Goal: Task Accomplishment & Management: Use online tool/utility

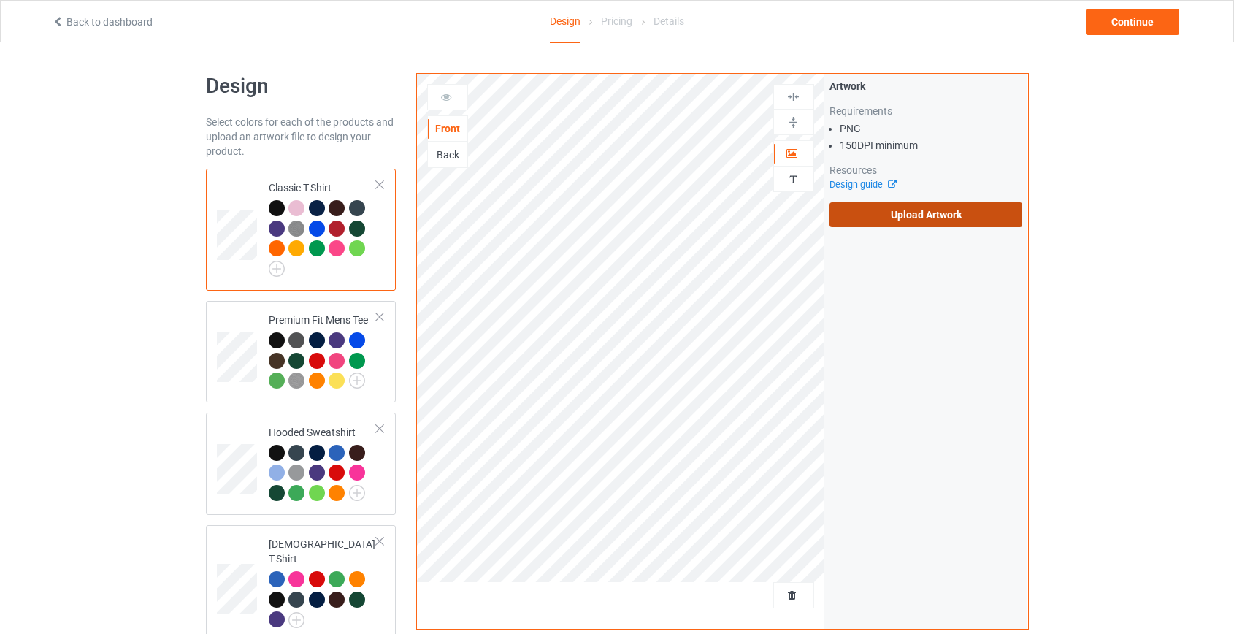
click at [907, 219] on label "Upload Artwork" at bounding box center [925, 214] width 193 height 25
click at [0, 0] on input "Upload Artwork" at bounding box center [0, 0] width 0 height 0
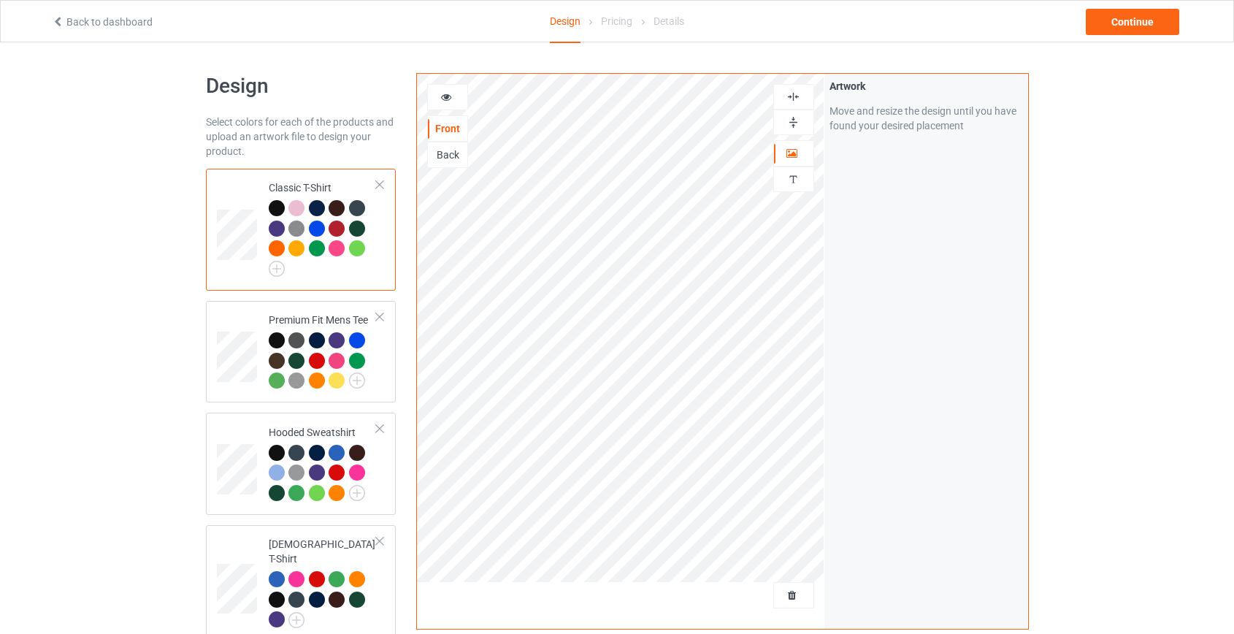
click at [447, 158] on div "Back" at bounding box center [447, 154] width 39 height 15
click at [1126, 31] on div "Continue" at bounding box center [1131, 22] width 93 height 26
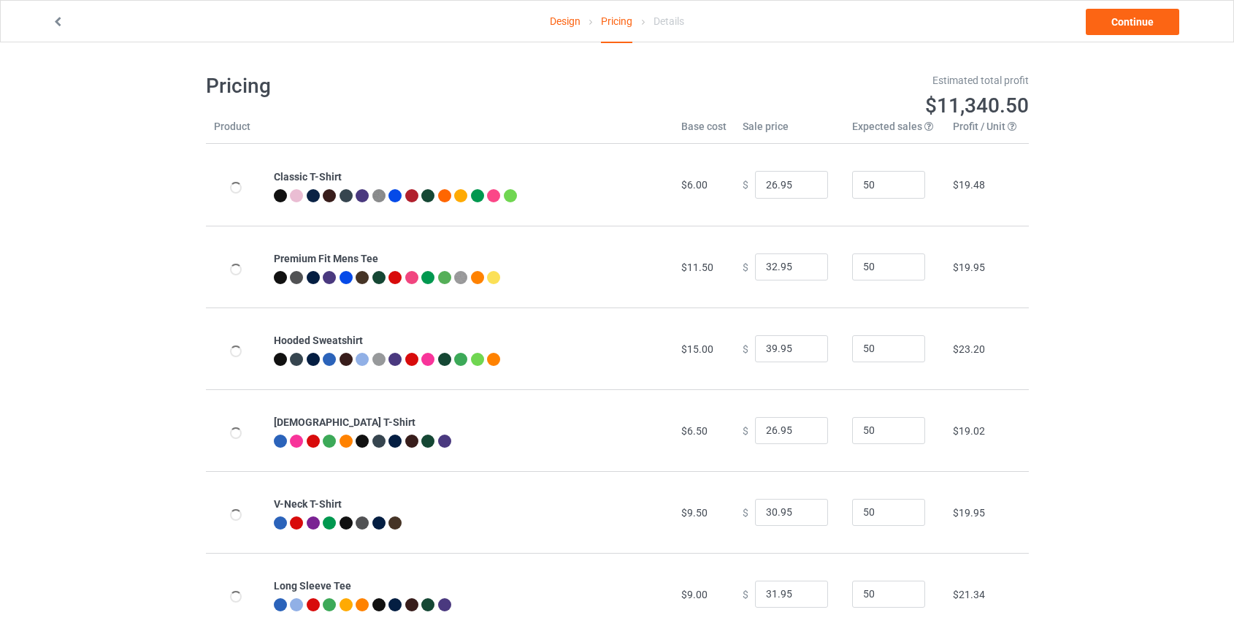
type input "46.95"
type input "39.95"
drag, startPoint x: 768, startPoint y: 342, endPoint x: 571, endPoint y: 353, distance: 196.6
click at [572, 353] on tr "Hooded Sweatshirt $19.00 $ 46.95 50 $25.99" at bounding box center [617, 348] width 823 height 82
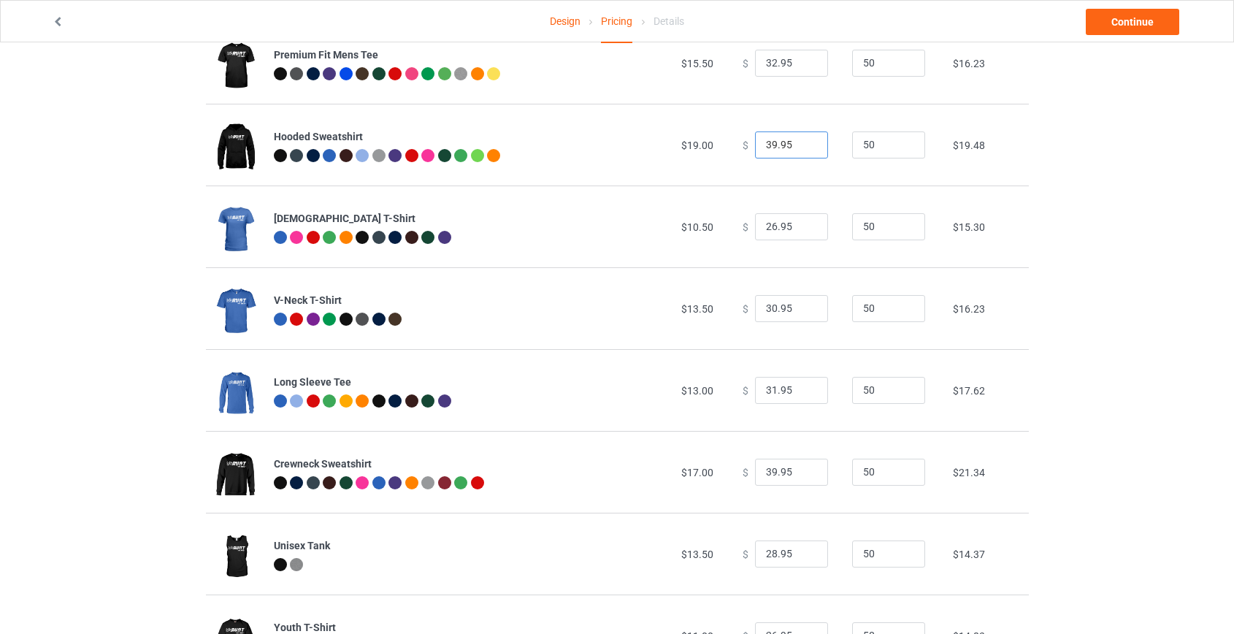
scroll to position [398, 0]
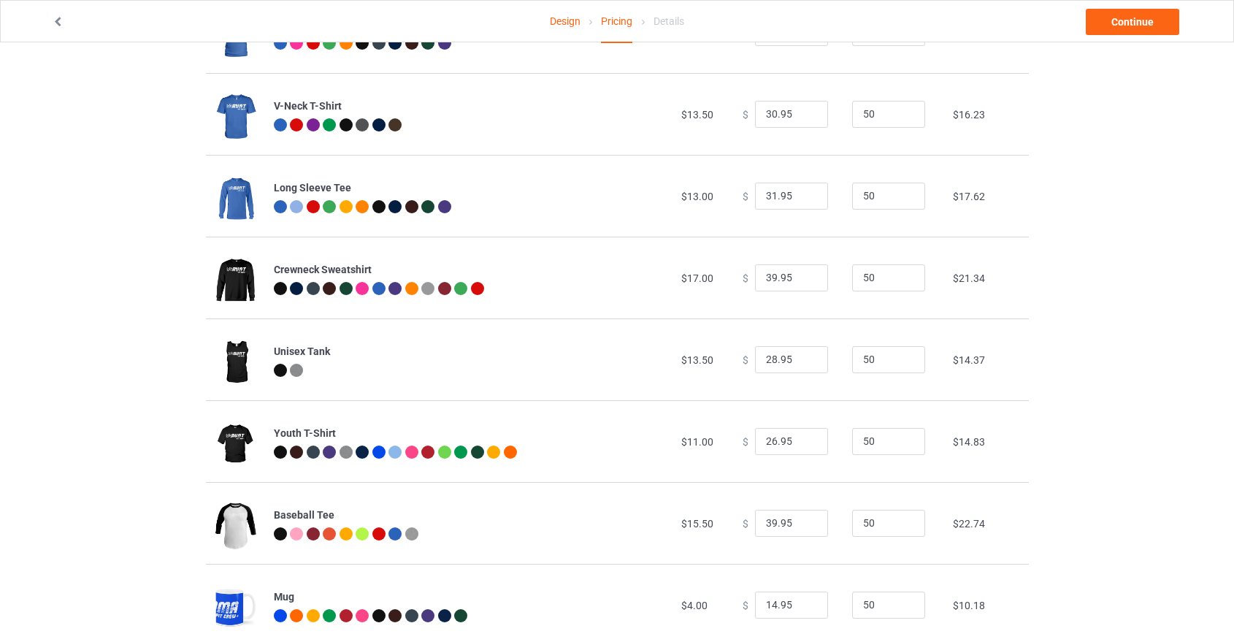
type input "39.95"
drag, startPoint x: 768, startPoint y: 272, endPoint x: 759, endPoint y: 274, distance: 9.0
click at [759, 274] on input "39.95" at bounding box center [791, 278] width 73 height 28
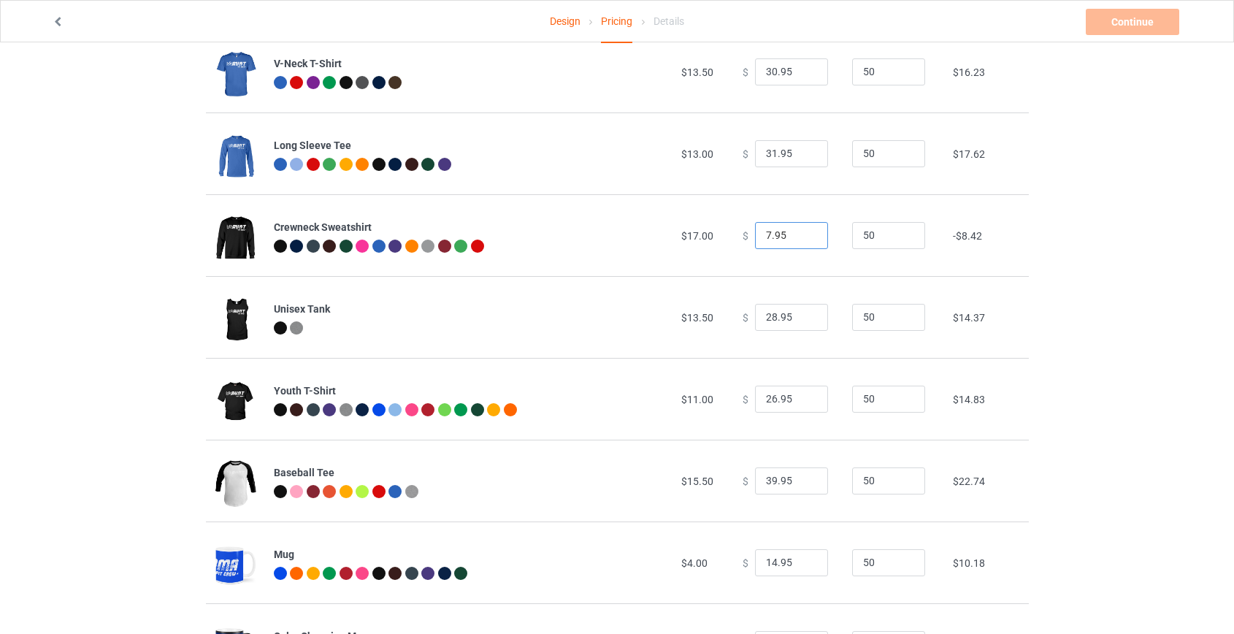
scroll to position [464, 0]
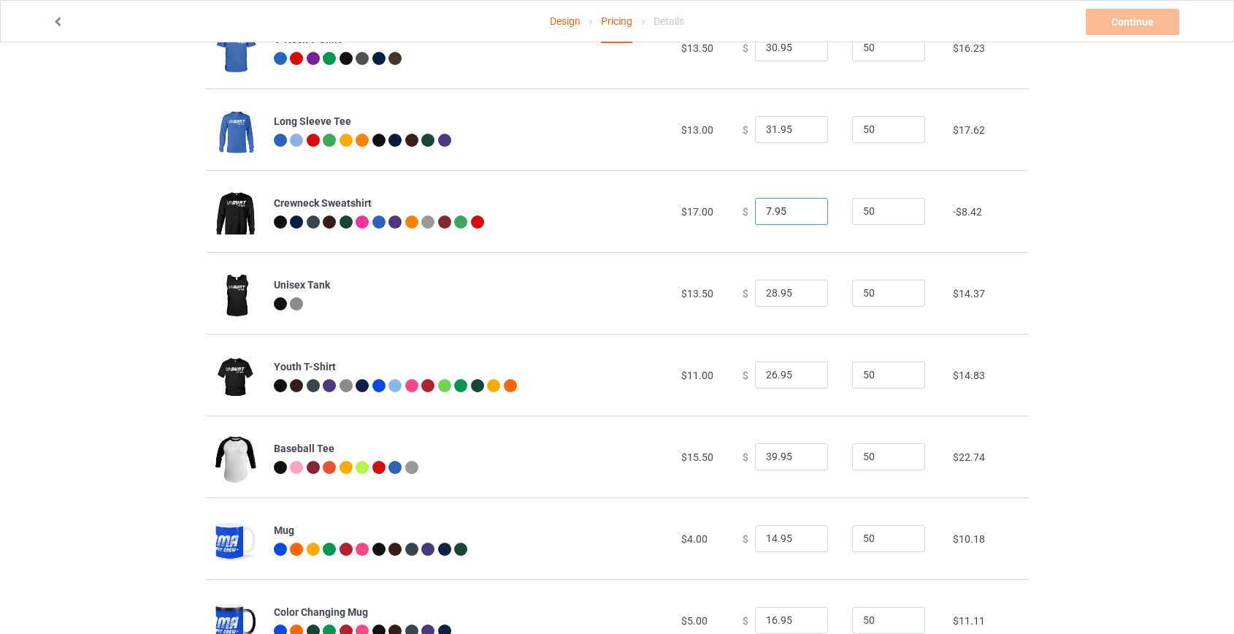
click at [756, 212] on input "7.95" at bounding box center [791, 212] width 73 height 28
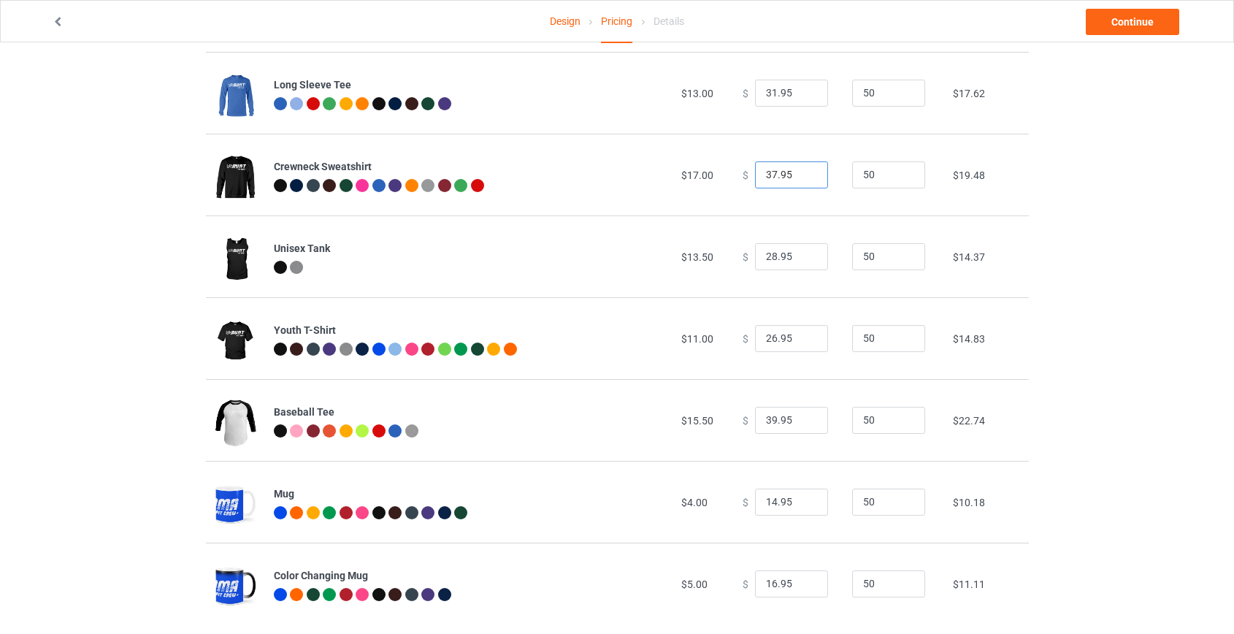
scroll to position [521, 0]
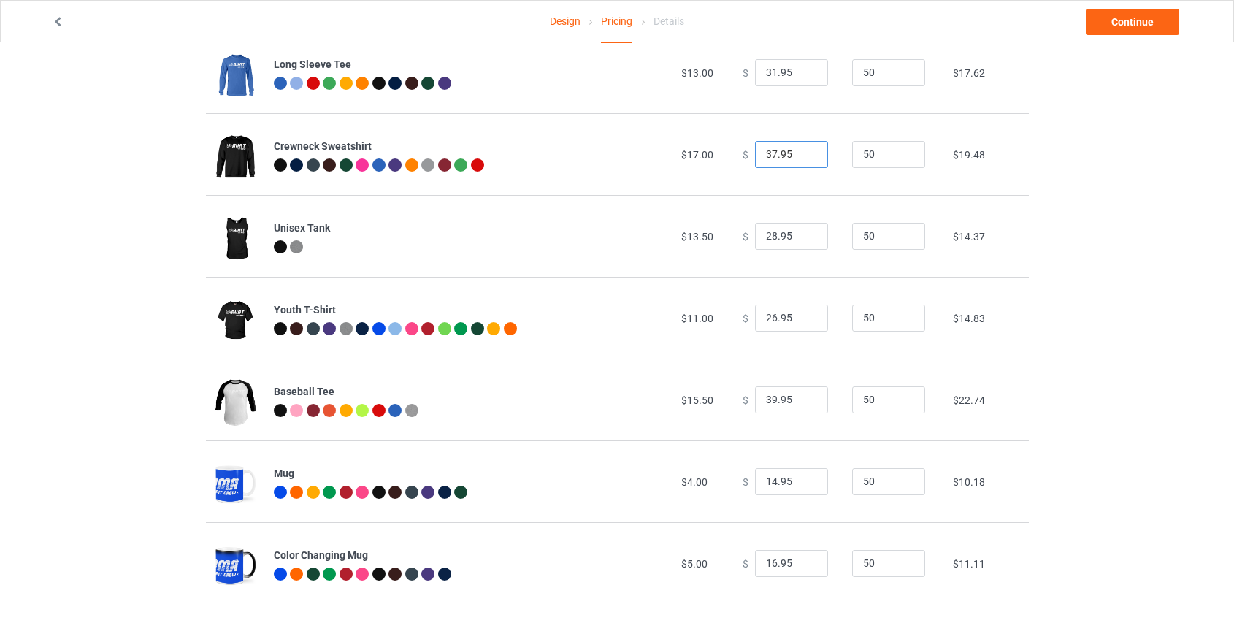
type input "37.95"
click at [764, 401] on input "39.95" at bounding box center [791, 400] width 73 height 28
type input "35.95"
click at [1118, 7] on div "Design Pricing Details Continue" at bounding box center [617, 21] width 1150 height 41
click at [1122, 21] on link "Continue" at bounding box center [1131, 22] width 93 height 26
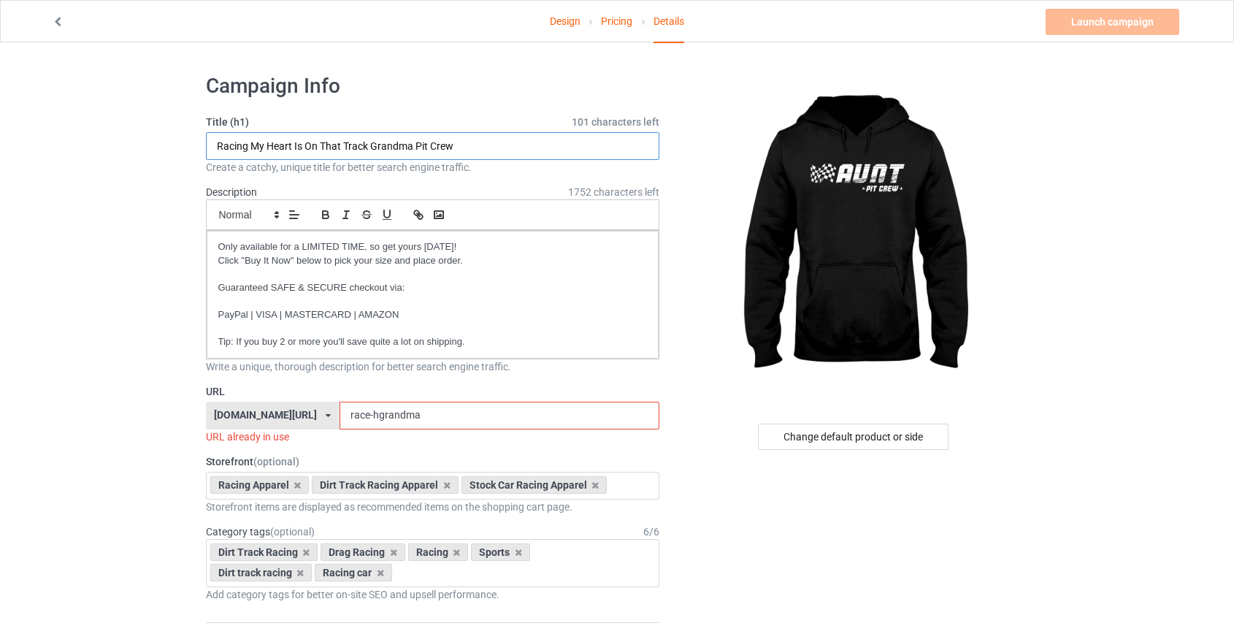
click at [389, 145] on input "Racing My Heart Is On That Track Grandma Pit Crew" at bounding box center [433, 146] width 454 height 28
type input "Racing My Heart Is On That Track Aunt Pit Crew"
drag, startPoint x: 380, startPoint y: 415, endPoint x: 338, endPoint y: 417, distance: 41.7
click at [339, 417] on input "race-hgrandma" at bounding box center [499, 415] width 320 height 28
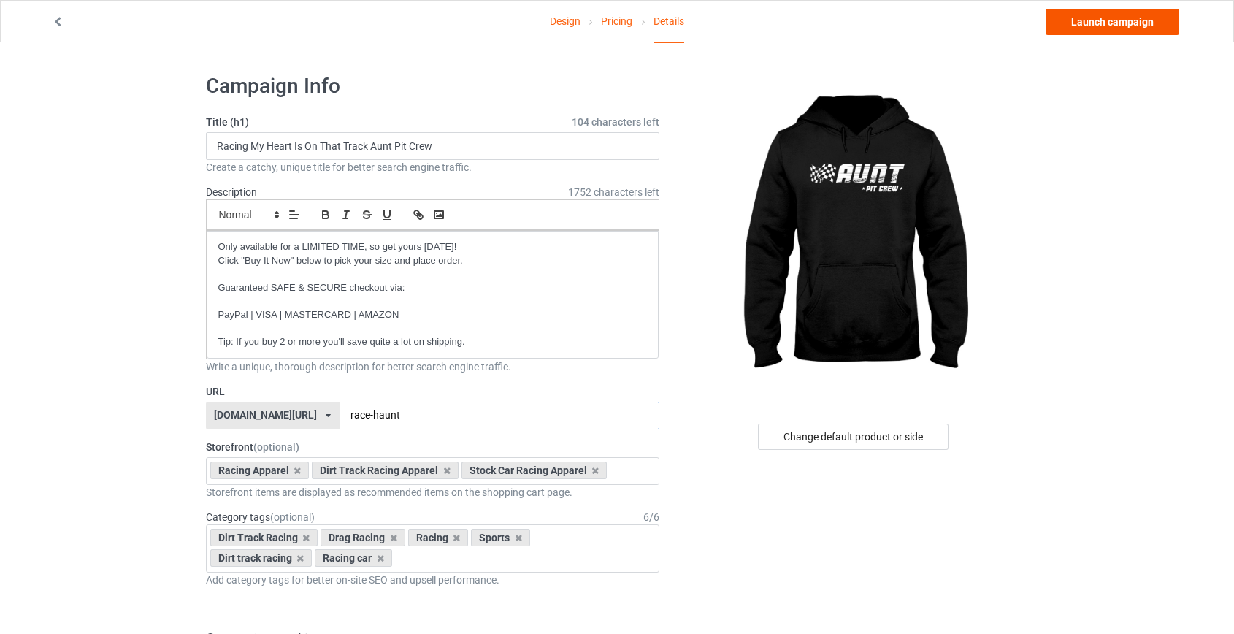
type input "race-haunt"
click at [1102, 23] on link "Launch campaign" at bounding box center [1112, 22] width 134 height 26
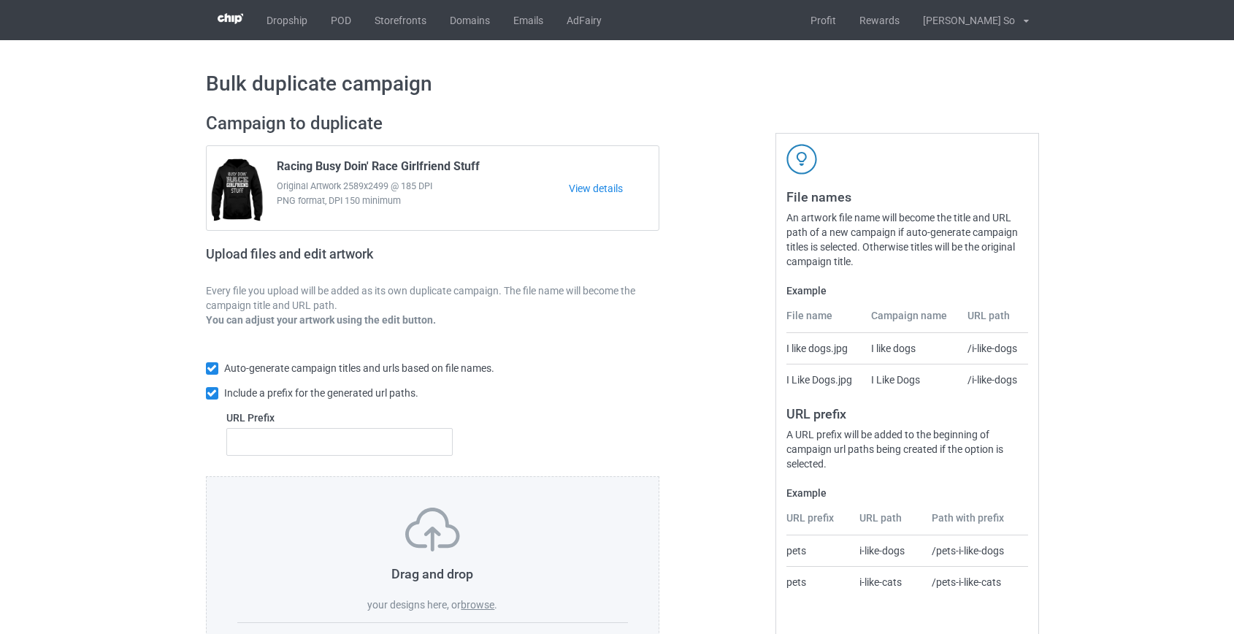
click at [482, 602] on label "browse" at bounding box center [478, 605] width 34 height 12
click at [0, 0] on input "browse" at bounding box center [0, 0] width 0 height 0
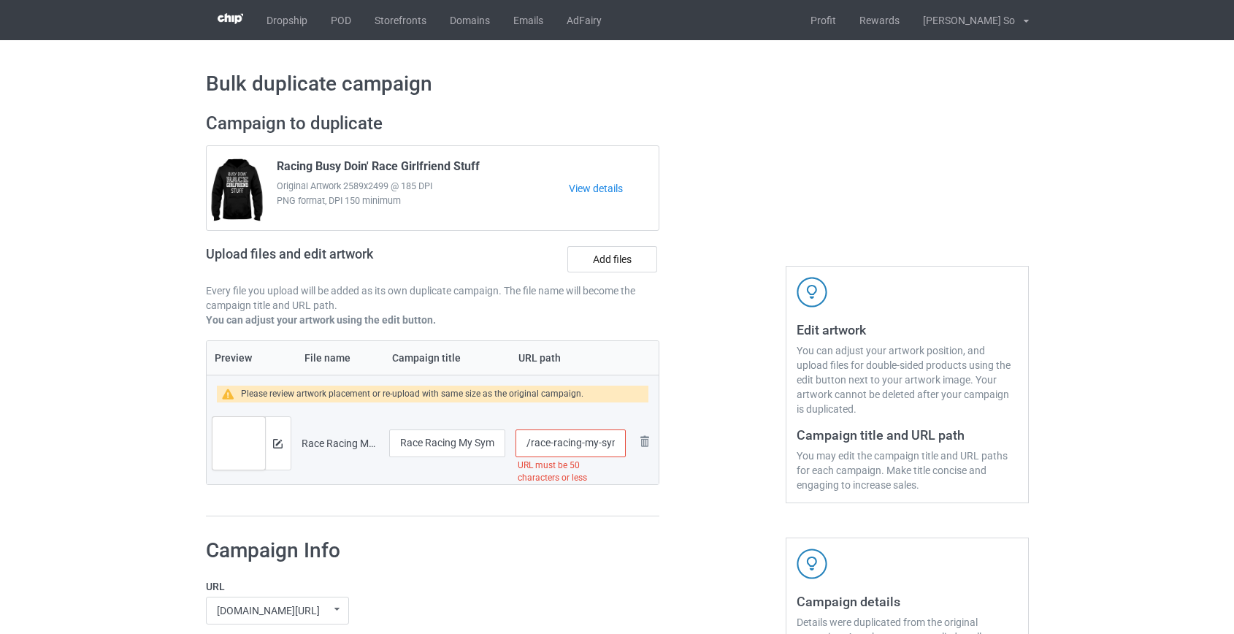
click at [564, 442] on input "/race-racing-my-symptoms-turns-out-i-just-need-to-go-racing-w" at bounding box center [569, 443] width 109 height 28
drag, startPoint x: 599, startPoint y: 445, endPoint x: 769, endPoint y: 443, distance: 170.8
click at [769, 443] on div "Campaign to duplicate Racing Busy Doin' Race Girlfriend Stuff Original Artwork …" at bounding box center [617, 314] width 843 height 425
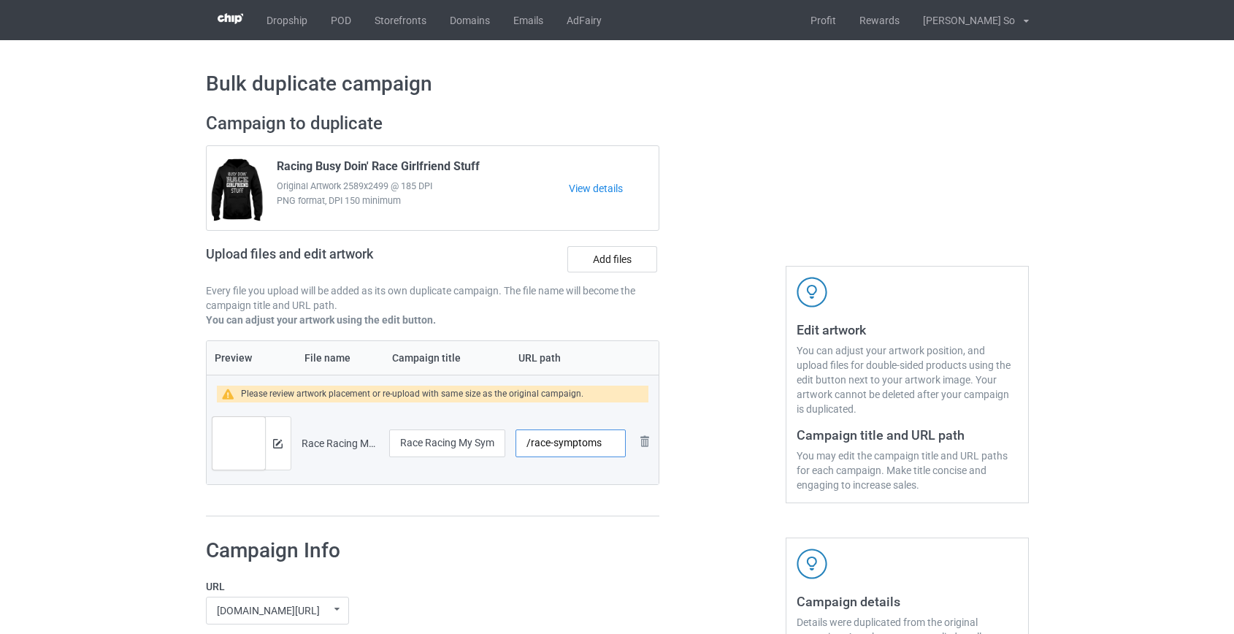
scroll to position [0, 0]
type input "/race-symptoms"
drag, startPoint x: 469, startPoint y: 442, endPoint x: 657, endPoint y: 447, distance: 187.6
click at [657, 447] on tr "Preview and edit artwork Race Racing My Symptoms Turns Out I Just Need To Go Ra…" at bounding box center [433, 443] width 453 height 82
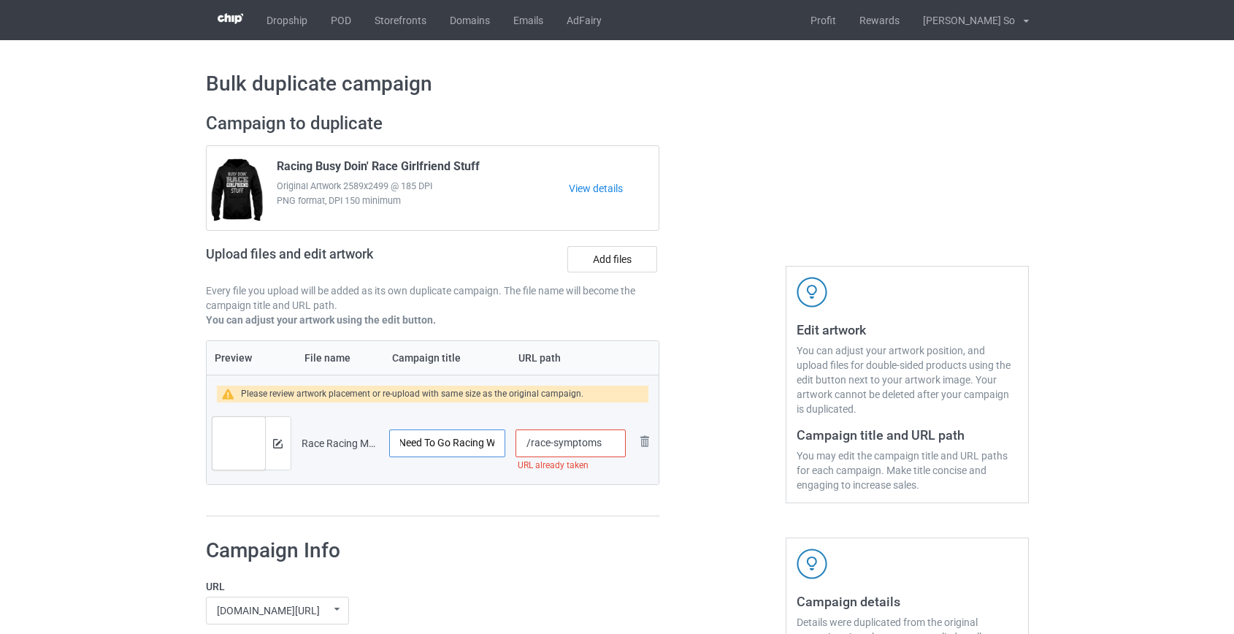
click at [495, 441] on input "Race Racing My Symptoms Turns Out I Just Need To Go Racing W" at bounding box center [447, 443] width 117 height 28
drag, startPoint x: 477, startPoint y: 441, endPoint x: 374, endPoint y: 441, distance: 102.9
click at [374, 441] on tr "Preview and edit artwork Race Racing My Symptoms Turns Out I Just Need To Go Ra…" at bounding box center [433, 443] width 453 height 82
click at [458, 445] on input "Race Racing My Symptoms Turns Out I Just Need To Go Racing" at bounding box center [447, 443] width 117 height 28
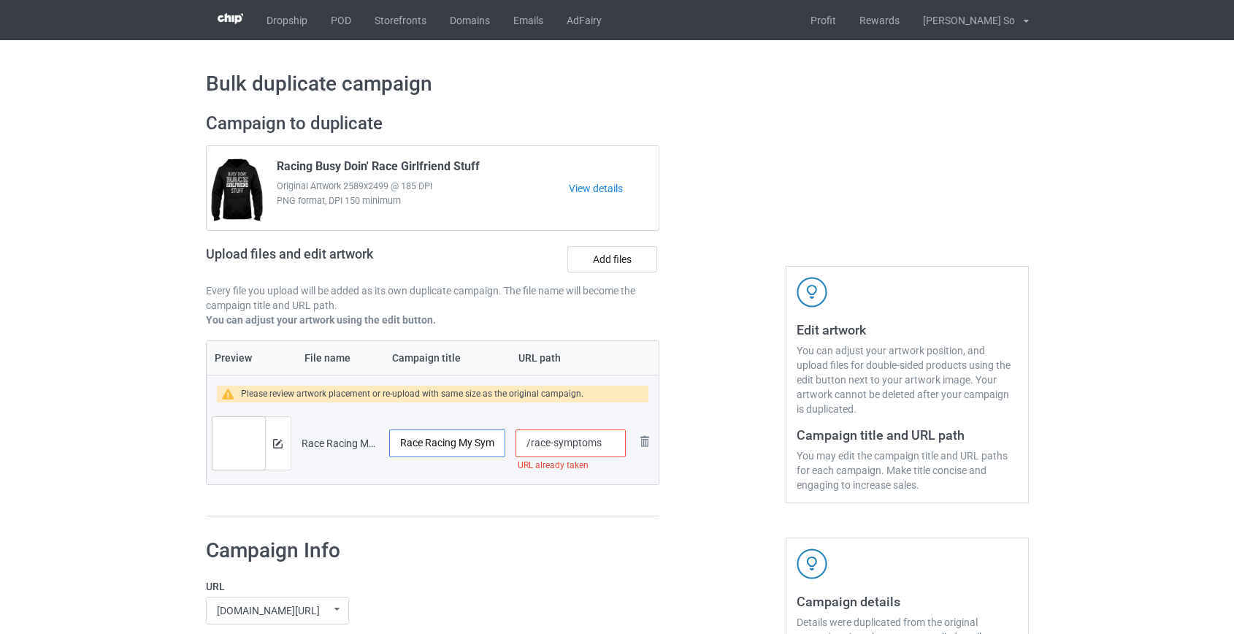
click at [442, 443] on input "Race Racing My Symptoms Turns Out I Just Need To Go Racing" at bounding box center [447, 443] width 117 height 28
type input "Race My Symptoms Turns Out I Just Need To Go Racing"
drag, startPoint x: 577, startPoint y: 445, endPoint x: 722, endPoint y: 452, distance: 145.4
click at [721, 453] on div "Campaign to duplicate Racing Busy Doin' Race Girlfriend Stuff Original Artwork …" at bounding box center [617, 314] width 843 height 425
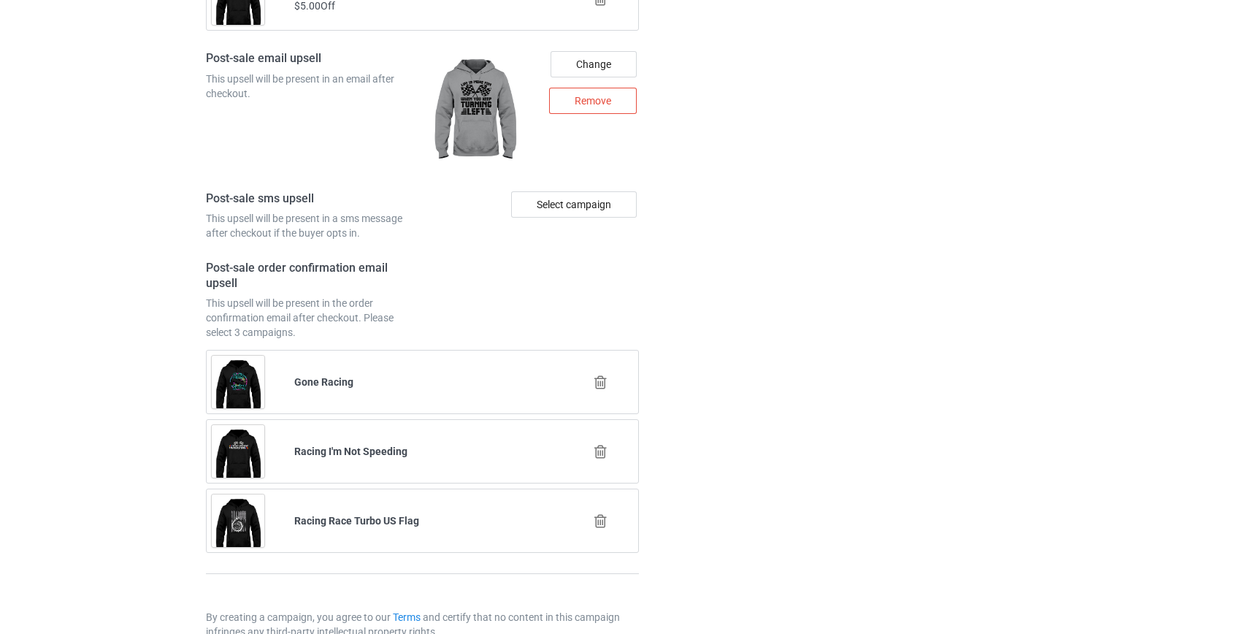
scroll to position [2068, 0]
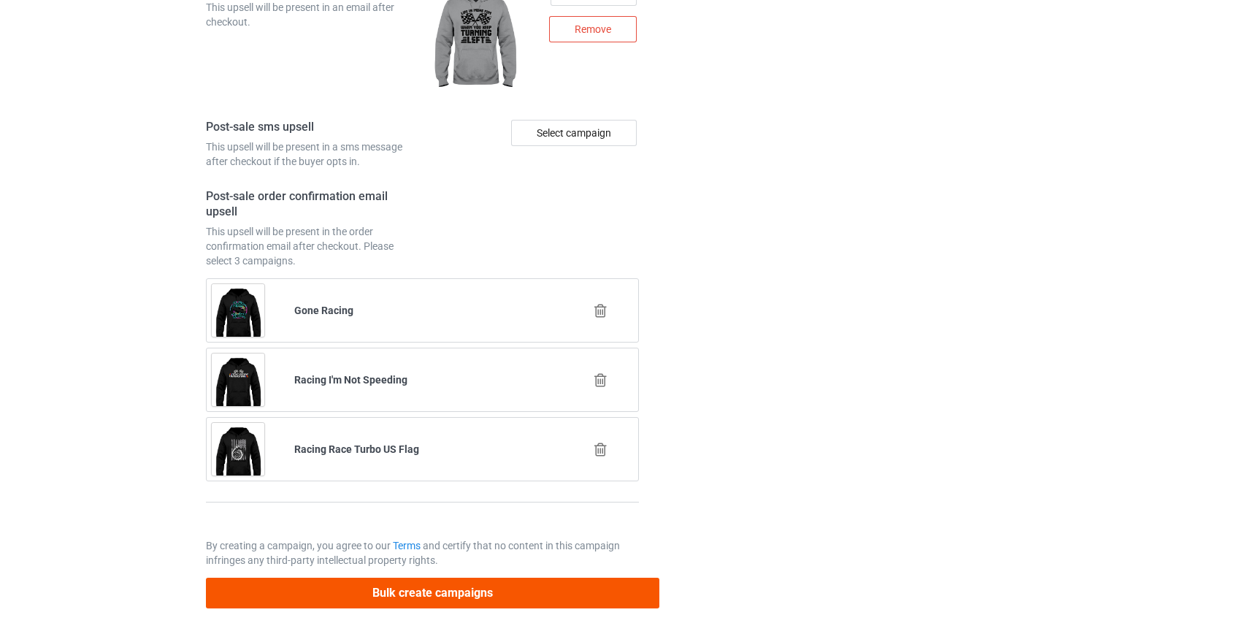
type input "/race-symp"
click at [394, 592] on button "Bulk create campaigns" at bounding box center [433, 592] width 454 height 30
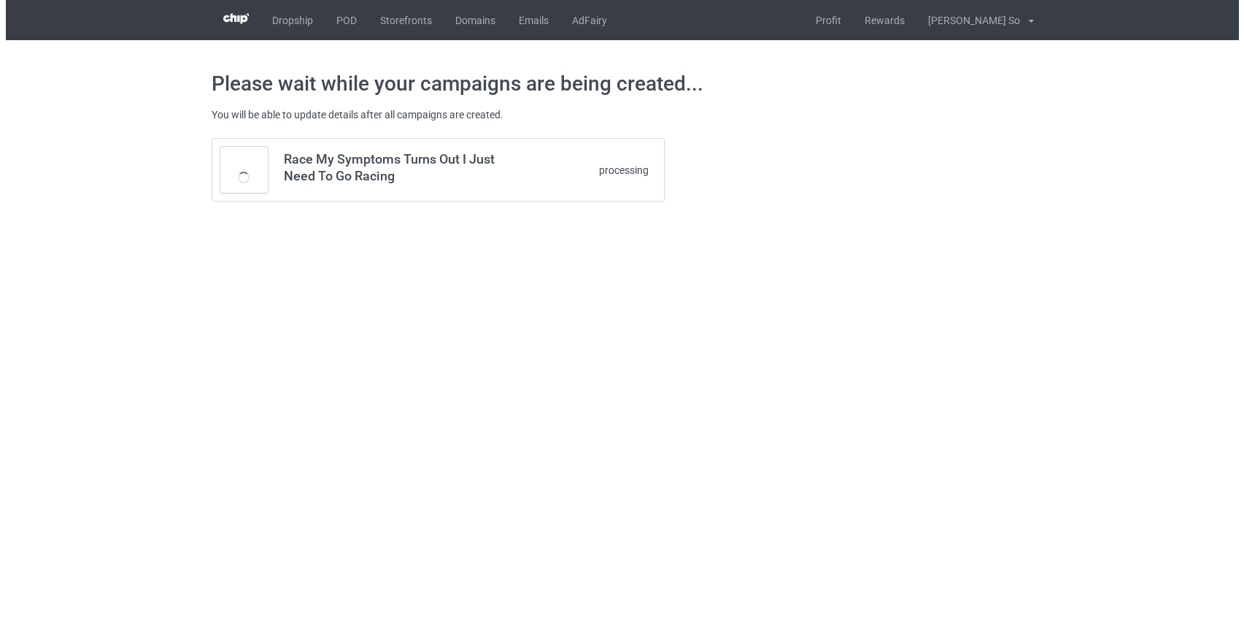
scroll to position [0, 0]
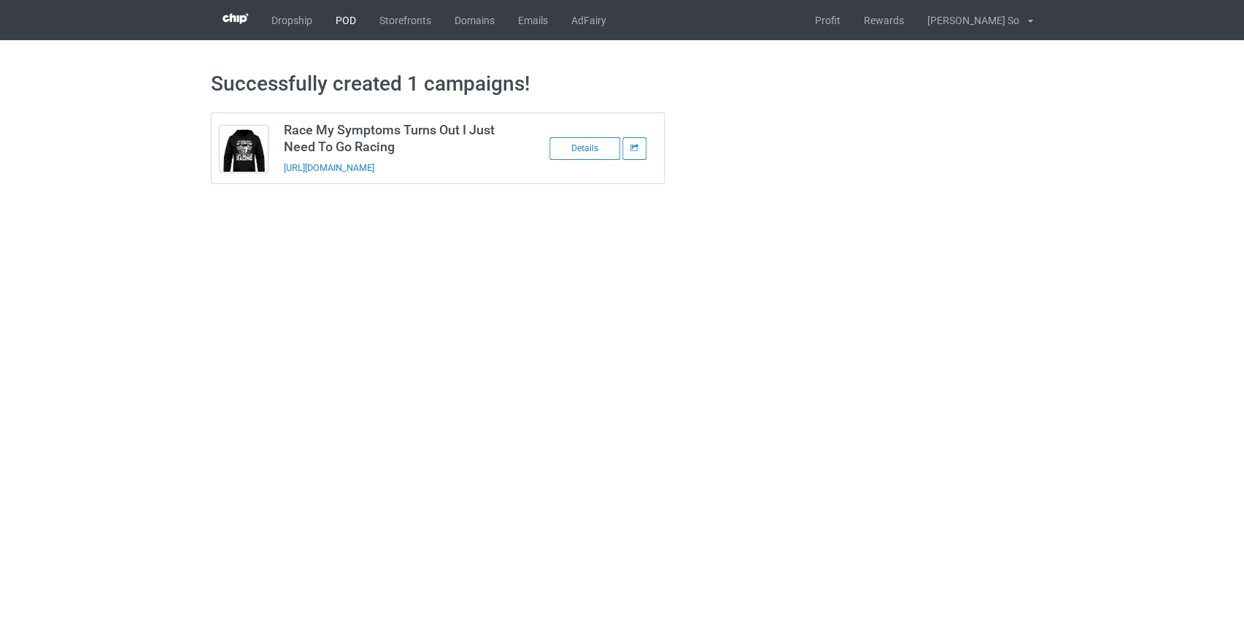
click at [342, 12] on link "POD" at bounding box center [346, 20] width 44 height 40
